Goal: Task Accomplishment & Management: Manage account settings

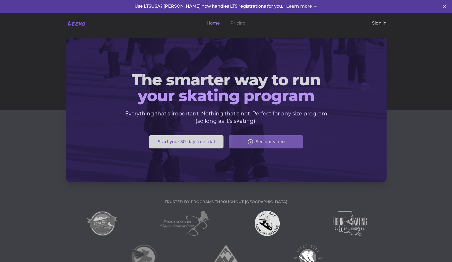
click at [380, 23] on link "Sign in" at bounding box center [379, 23] width 15 height 6
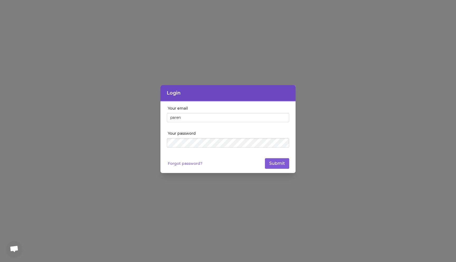
type input "[EMAIL_ADDRESS][DOMAIN_NAME]"
click at [265, 158] on button "Submit" at bounding box center [277, 163] width 24 height 11
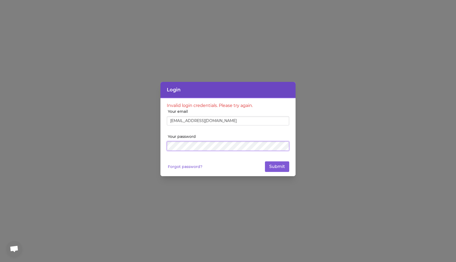
click at [265, 161] on button "Submit" at bounding box center [277, 166] width 24 height 11
click at [278, 170] on button "Submit" at bounding box center [277, 166] width 24 height 11
click at [274, 90] on header "Login" at bounding box center [227, 90] width 135 height 16
